Goal: Information Seeking & Learning: Learn about a topic

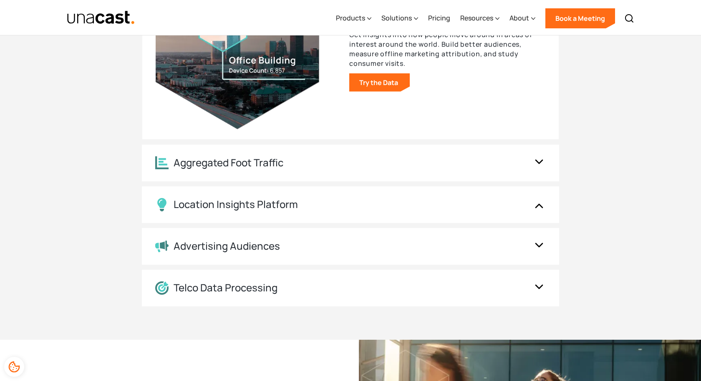
scroll to position [952, 0]
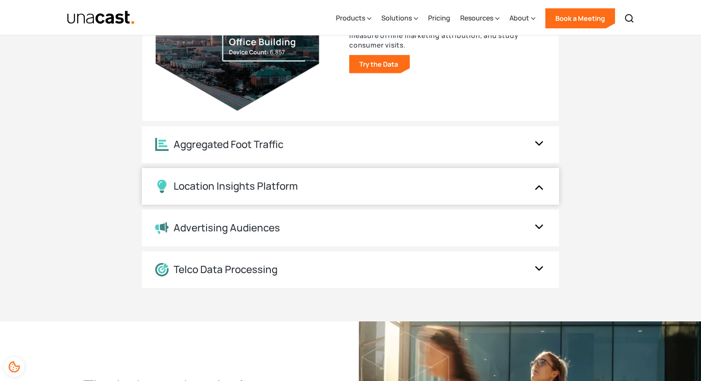
click at [280, 174] on div "Location Insights Platform" at bounding box center [350, 186] width 417 height 37
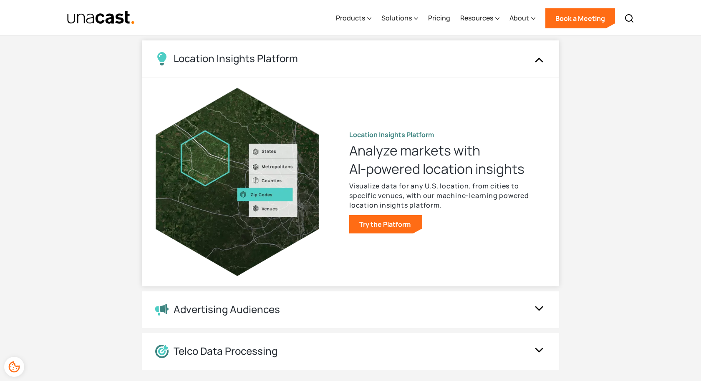
scroll to position [874, 0]
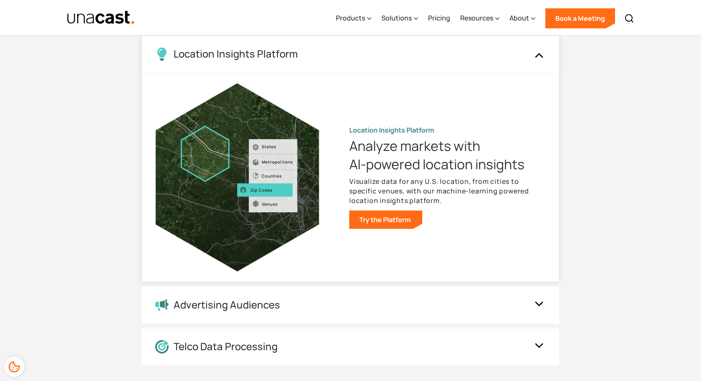
click at [405, 147] on h3 "Analyze markets with AI-powered location insights" at bounding box center [447, 155] width 196 height 37
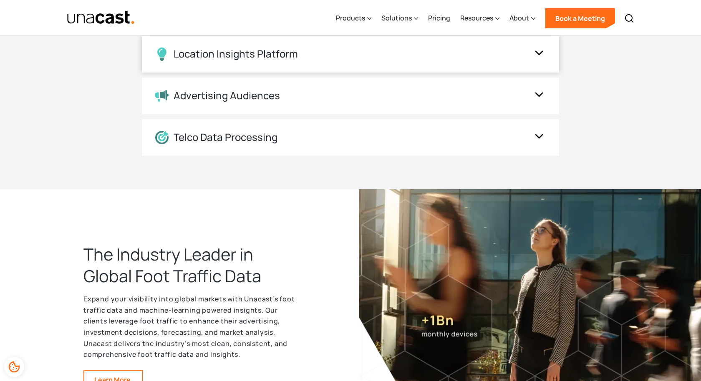
click at [300, 53] on div "Location Insights Platform" at bounding box center [342, 54] width 374 height 13
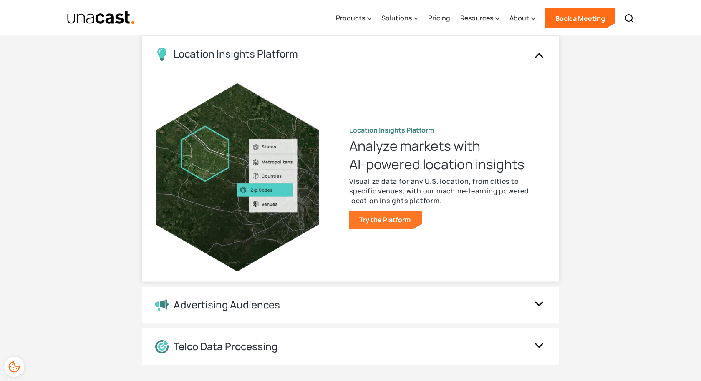
click at [377, 217] on link "Try the Platform" at bounding box center [385, 220] width 73 height 18
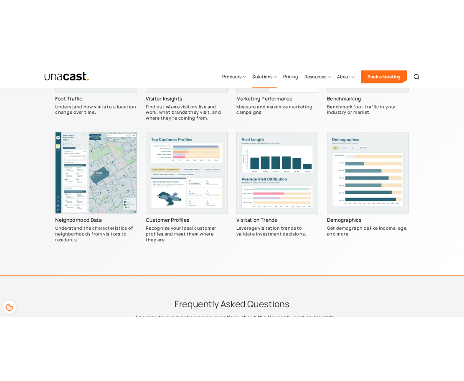
scroll to position [2428, 0]
